Goal: Check status: Check status

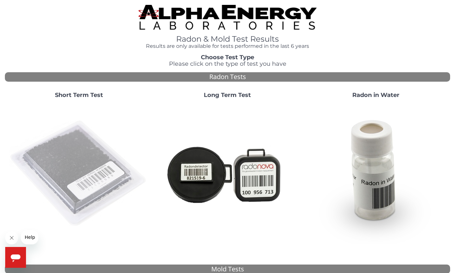
click at [65, 170] on img at bounding box center [79, 174] width 140 height 140
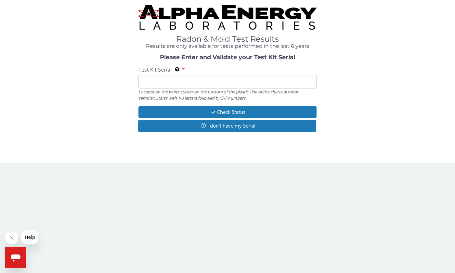
click at [183, 85] on input "Test Kit Serial Located on the white sticker on the bottom of the plastic side …" at bounding box center [228, 82] width 178 height 14
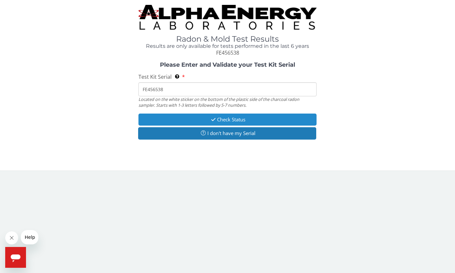
type input "FE456538"
click at [188, 116] on button "Check Status" at bounding box center [228, 120] width 178 height 12
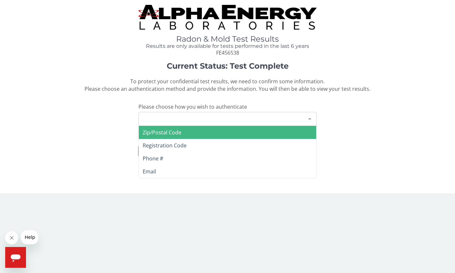
click at [193, 116] on div "Please make a selection" at bounding box center [228, 119] width 178 height 14
click at [189, 132] on span "Zip/Postal Code" at bounding box center [228, 132] width 178 height 13
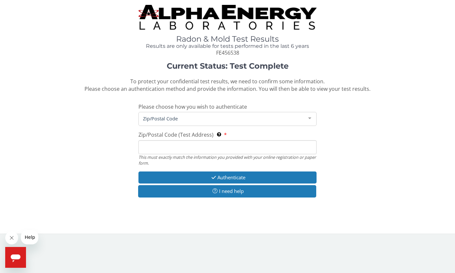
click at [176, 148] on input "Zip/Postal Code (Test Address) This must exactly match the information you prov…" at bounding box center [228, 147] width 178 height 14
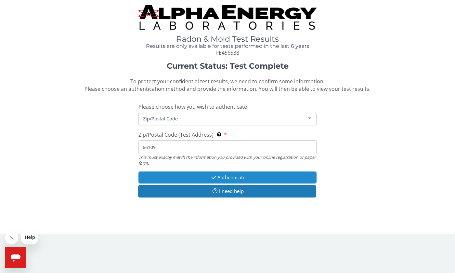
type input "66109"
click at [182, 174] on button "Authenticate" at bounding box center [228, 177] width 178 height 12
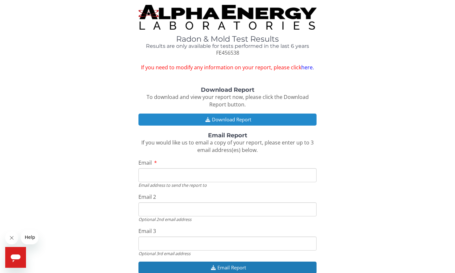
click at [237, 122] on button "Download Report" at bounding box center [228, 120] width 178 height 12
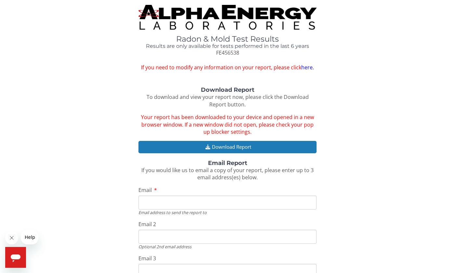
click at [336, 56] on div "Radon & Mold Test Results Results are only available for tests performed in the…" at bounding box center [228, 38] width 446 height 66
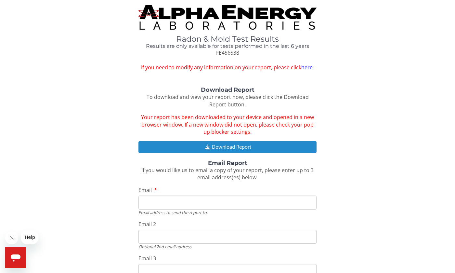
click at [248, 148] on button "Download Report" at bounding box center [228, 147] width 178 height 12
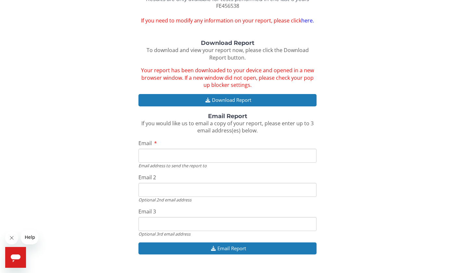
scroll to position [47, 0]
